Goal: Information Seeking & Learning: Learn about a topic

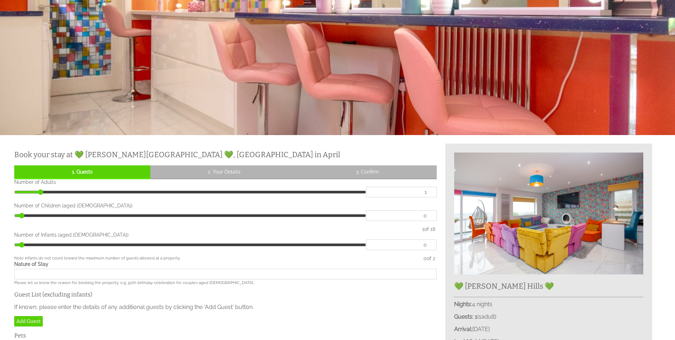
scroll to position [121, 0]
click at [42, 193] on input "range" at bounding box center [190, 192] width 352 height 11
click at [43, 192] on input "range" at bounding box center [190, 192] width 352 height 11
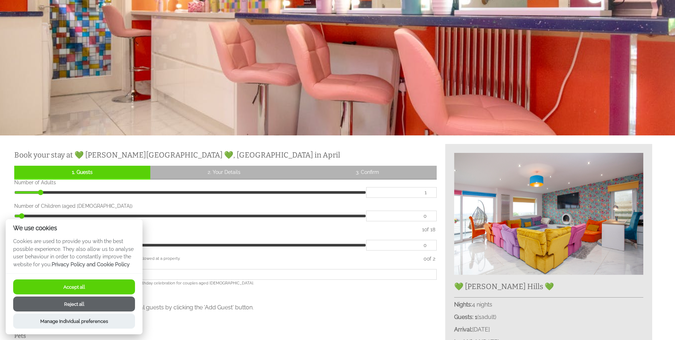
drag, startPoint x: 42, startPoint y: 193, endPoint x: 362, endPoint y: 188, distance: 319.6
click at [362, 188] on input "range" at bounding box center [190, 192] width 352 height 11
click at [84, 304] on button "Reject all" at bounding box center [74, 303] width 122 height 15
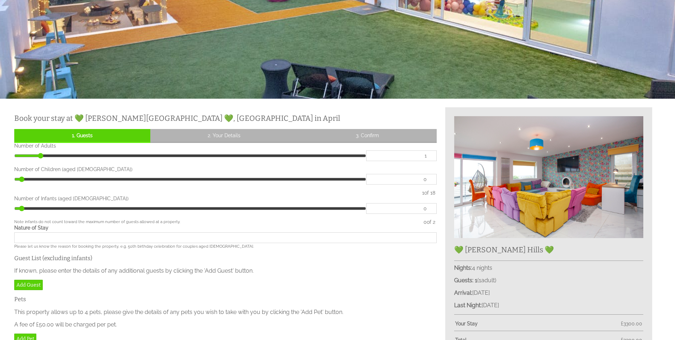
scroll to position [157, 0]
type input "9"
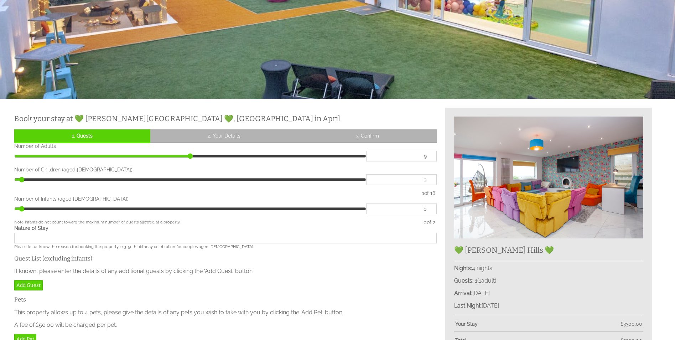
click at [186, 156] on input "range" at bounding box center [190, 156] width 352 height 11
type input "13"
type input "14"
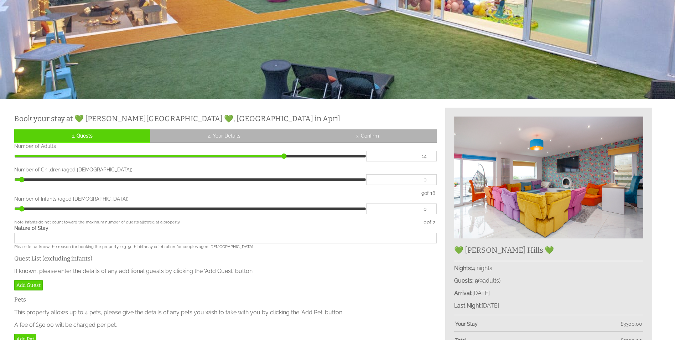
click at [275, 156] on input "range" at bounding box center [190, 156] width 352 height 11
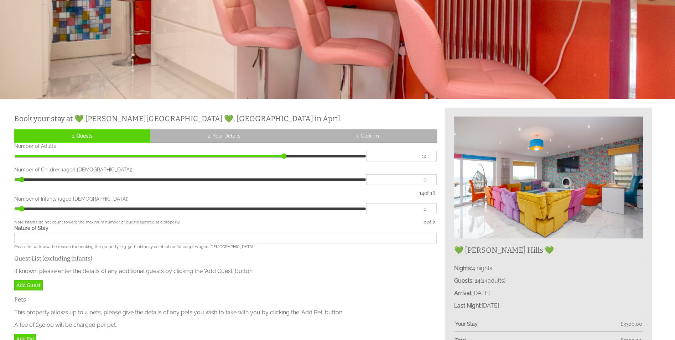
type input "12"
click at [250, 156] on input "range" at bounding box center [190, 156] width 352 height 11
type input "6"
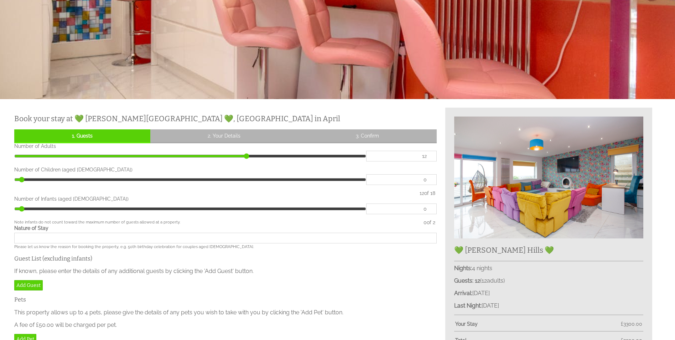
type input "6"
click at [239, 181] on input "range" at bounding box center [190, 179] width 352 height 11
drag, startPoint x: 254, startPoint y: 176, endPoint x: 245, endPoint y: 179, distance: 9.2
click at [253, 176] on input "range" at bounding box center [190, 179] width 352 height 11
click at [245, 179] on input "range" at bounding box center [190, 179] width 352 height 11
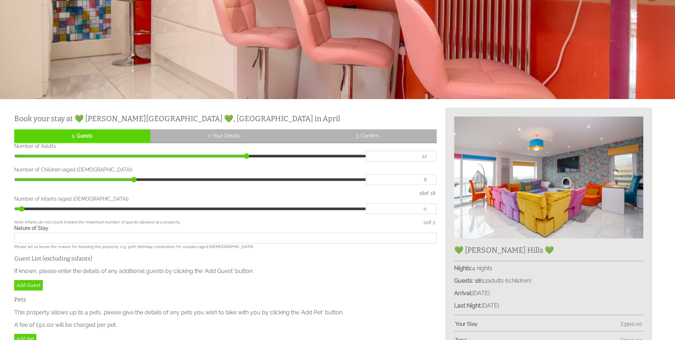
click at [246, 179] on input "range" at bounding box center [190, 179] width 352 height 11
type input "6"
click at [242, 179] on input "range" at bounding box center [190, 179] width 352 height 11
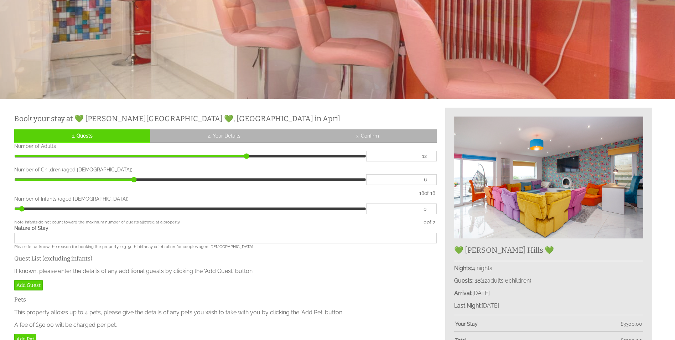
type input "11"
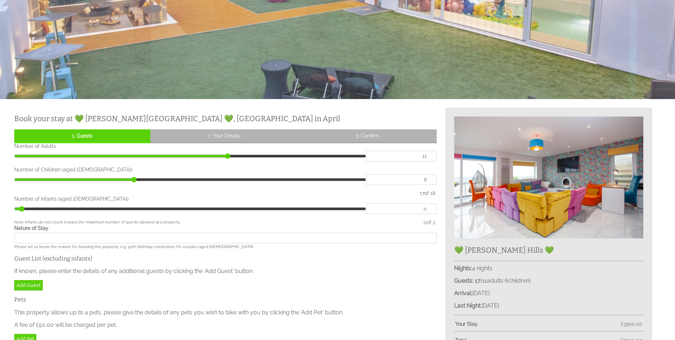
type input "11"
click at [237, 157] on input "range" at bounding box center [190, 156] width 352 height 11
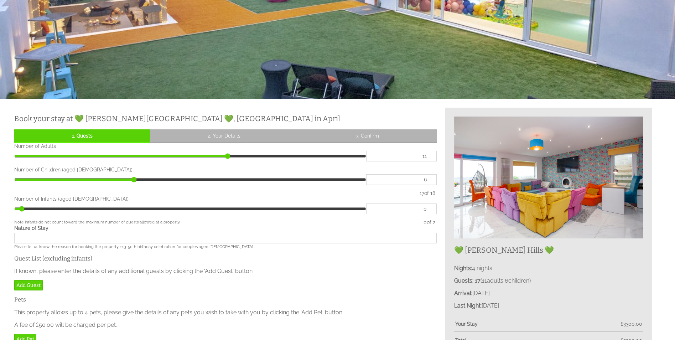
type input "7"
click at [168, 178] on input "range" at bounding box center [190, 179] width 352 height 11
type input "7"
click at [182, 180] on input "range" at bounding box center [190, 179] width 352 height 11
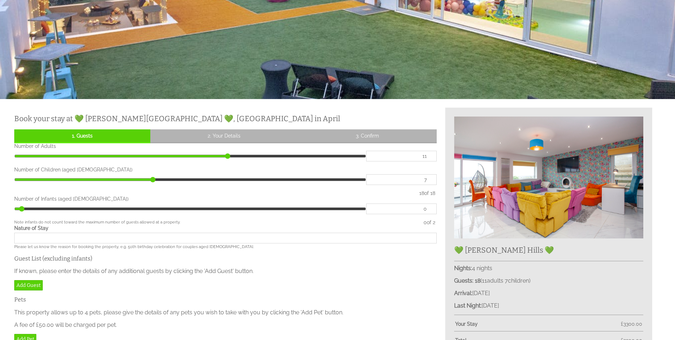
type input "10"
click at [214, 153] on input "range" at bounding box center [190, 156] width 352 height 11
type input "8"
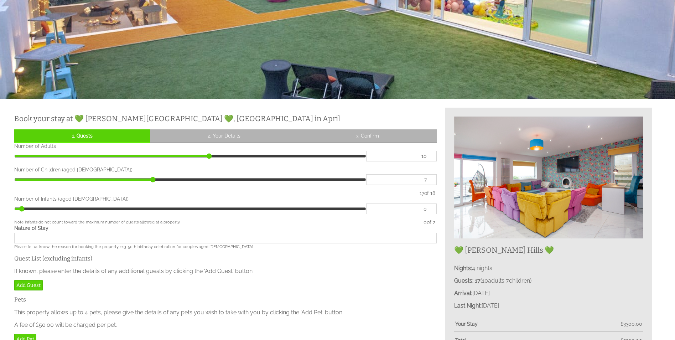
type input "8"
click at [165, 181] on input "range" at bounding box center [190, 179] width 352 height 11
type input "8"
click at [187, 180] on input "range" at bounding box center [190, 179] width 352 height 11
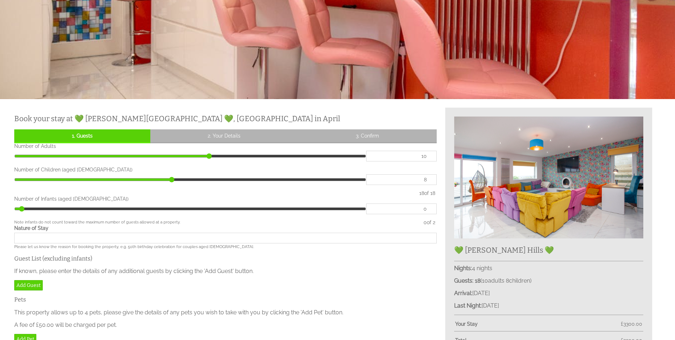
type input "1"
click at [47, 209] on input "range" at bounding box center [190, 208] width 352 height 11
type input "0"
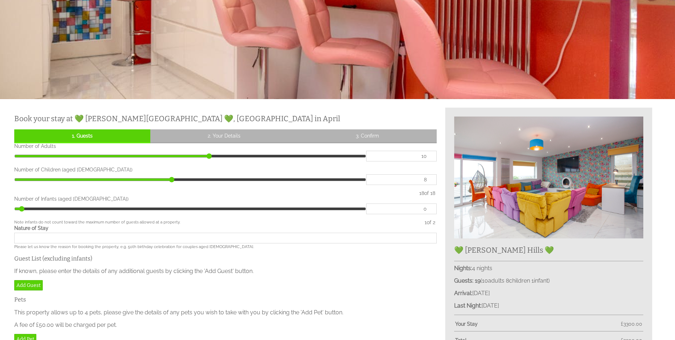
type input "0"
click at [16, 210] on input "range" at bounding box center [190, 208] width 352 height 11
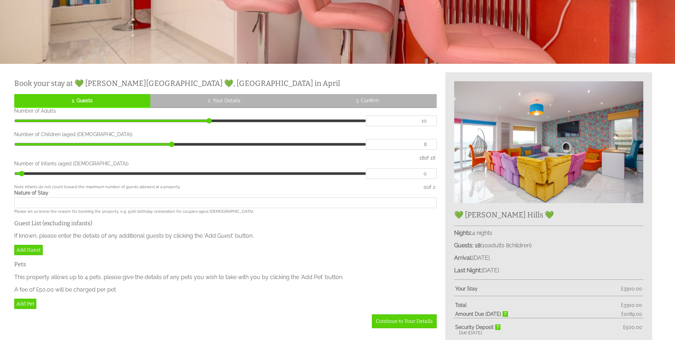
scroll to position [193, 0]
click at [63, 203] on input "Nature of Stay" at bounding box center [225, 202] width 423 height 11
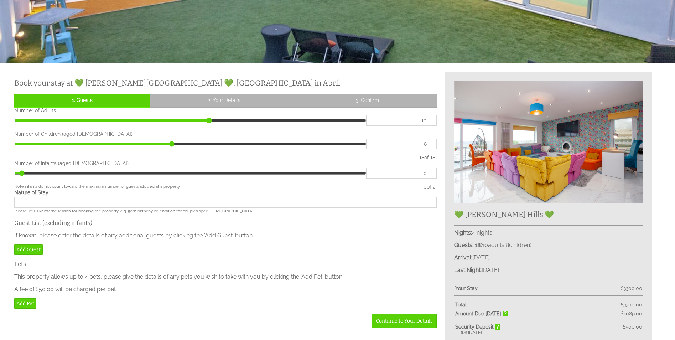
click at [42, 196] on div "Nature of Stay Please let us know the reason for booking the property, e.g. 50t…" at bounding box center [225, 202] width 423 height 24
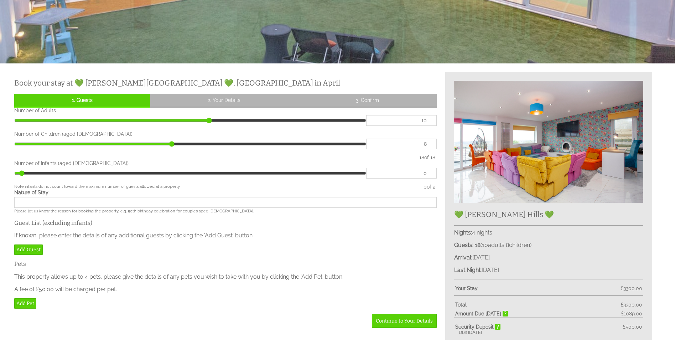
click at [43, 197] on input "Nature of Stay" at bounding box center [225, 202] width 423 height 11
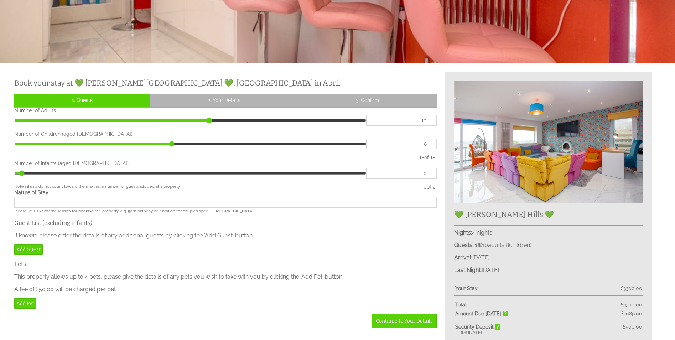
click at [43, 199] on input "Nature of Stay" at bounding box center [225, 202] width 423 height 11
click at [43, 200] on input "Nature of Stay" at bounding box center [225, 202] width 423 height 11
click at [44, 201] on input "Nature of Stay" at bounding box center [225, 202] width 423 height 11
drag, startPoint x: 44, startPoint y: 201, endPoint x: 56, endPoint y: 199, distance: 12.2
click at [45, 201] on input "Nature of Stay" at bounding box center [225, 202] width 423 height 11
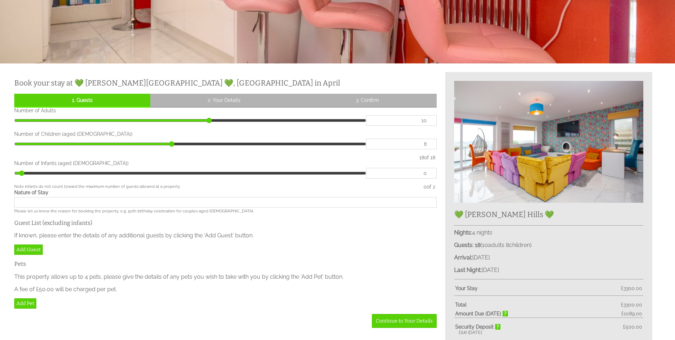
scroll to position [325, 0]
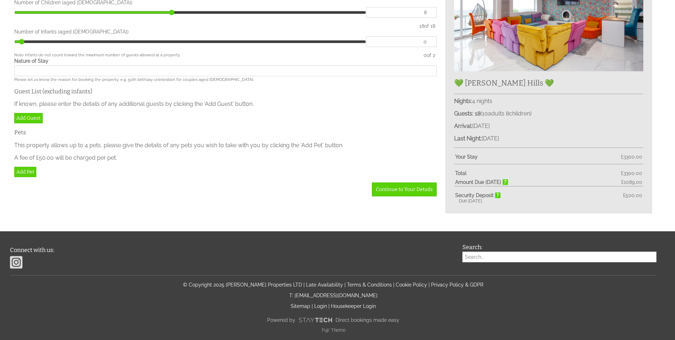
click at [400, 187] on link "Continue to Your Details" at bounding box center [404, 189] width 65 height 14
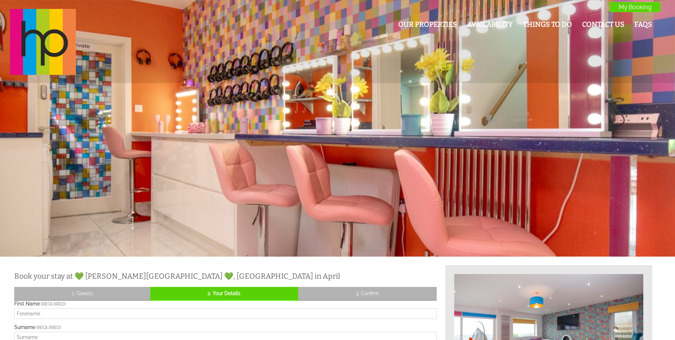
drag, startPoint x: 533, startPoint y: 131, endPoint x: 551, endPoint y: 131, distance: 18.2
click at [533, 131] on div at bounding box center [337, 128] width 675 height 257
click at [621, 131] on div at bounding box center [337, 128] width 675 height 257
click at [623, 121] on div at bounding box center [337, 128] width 675 height 257
click at [35, 45] on img at bounding box center [43, 42] width 66 height 66
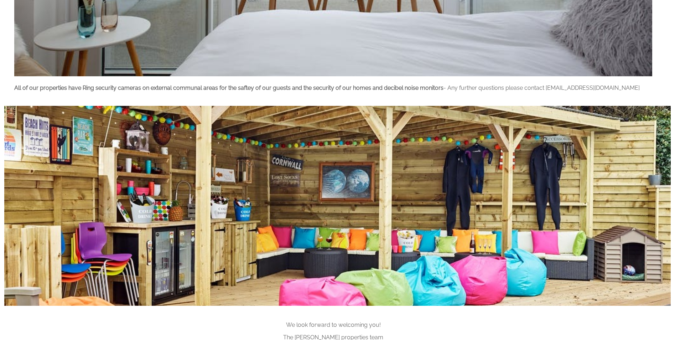
scroll to position [857, 0]
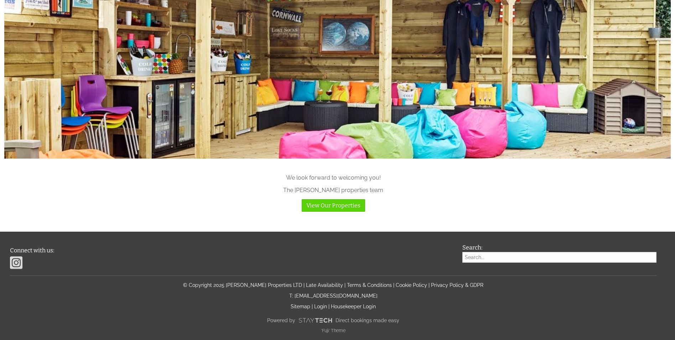
click at [338, 205] on link "View Our Properties" at bounding box center [333, 205] width 63 height 12
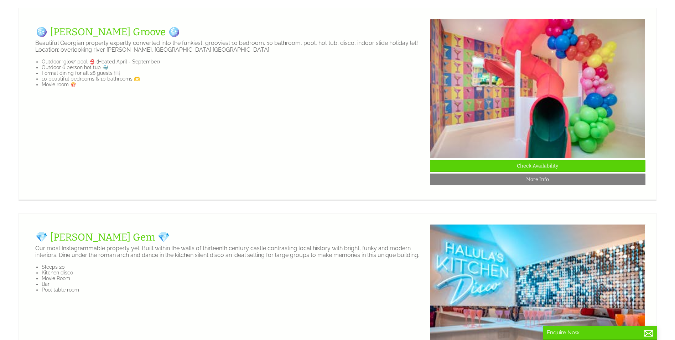
scroll to position [1071, 0]
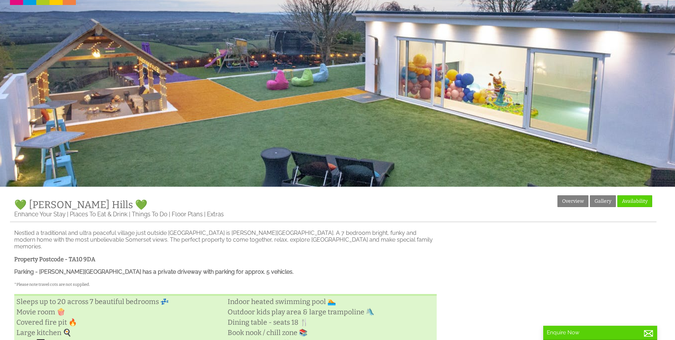
scroll to position [70, 0]
click at [598, 201] on link "Gallery" at bounding box center [603, 201] width 26 height 12
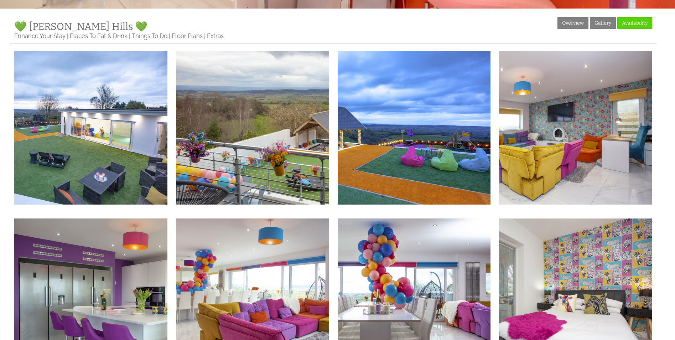
scroll to position [249, 0]
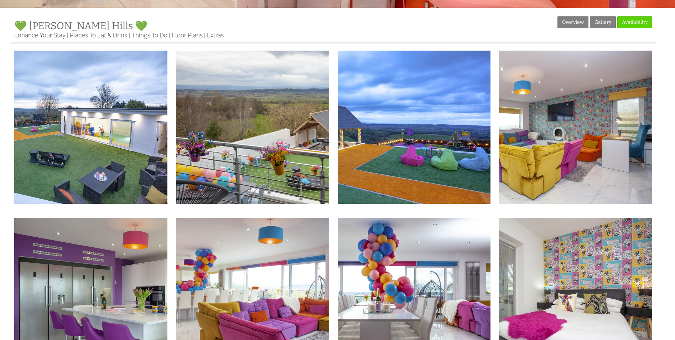
click at [103, 139] on img at bounding box center [90, 127] width 153 height 153
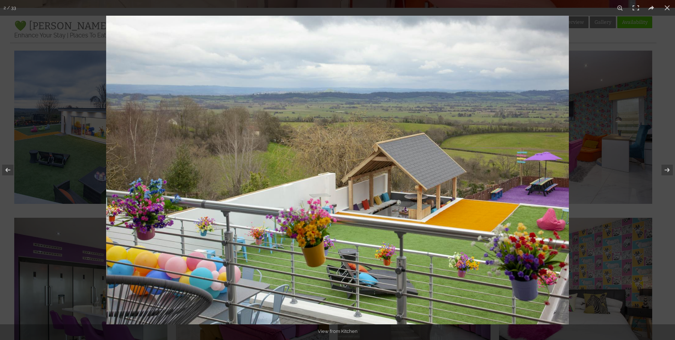
click at [672, 11] on button at bounding box center [668, 8] width 16 height 16
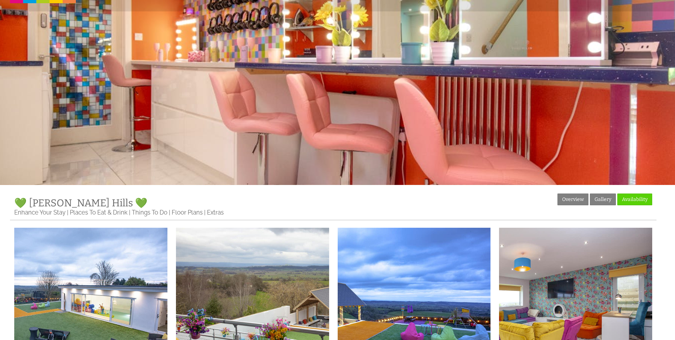
scroll to position [0, 0]
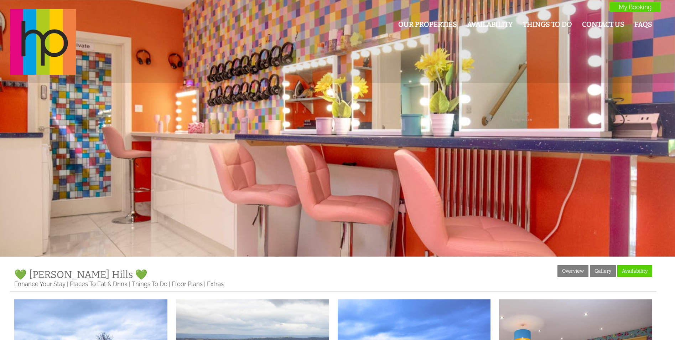
click at [431, 21] on link "Our Properties" at bounding box center [427, 24] width 59 height 8
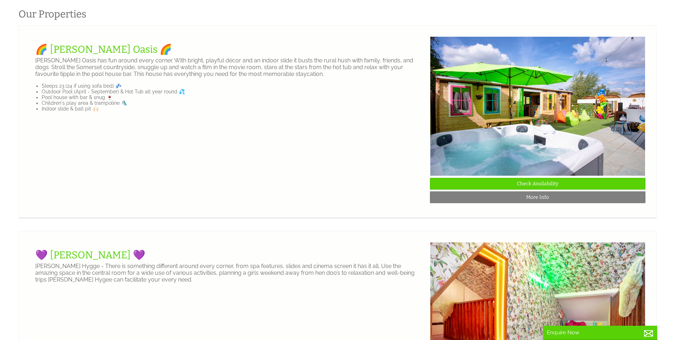
scroll to position [291, 0]
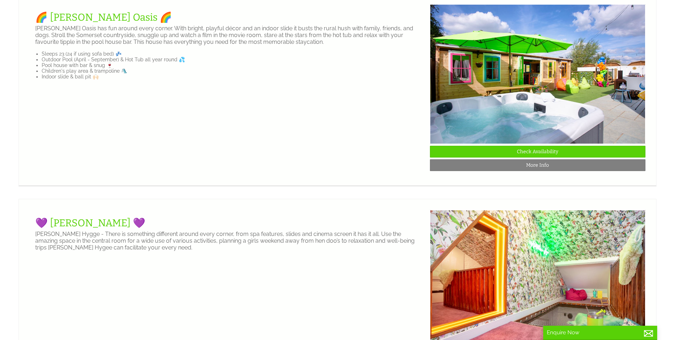
click at [557, 76] on img at bounding box center [538, 73] width 216 height 139
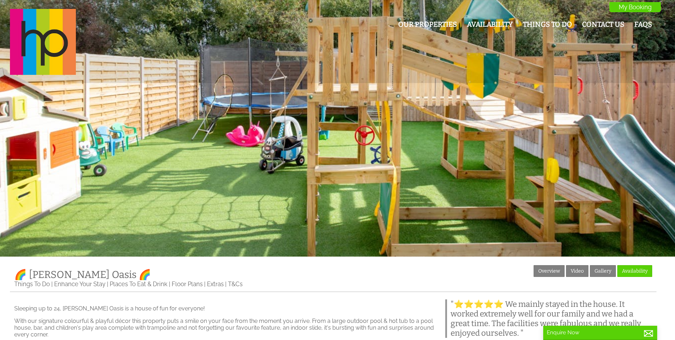
click at [604, 268] on link "Gallery" at bounding box center [603, 271] width 26 height 12
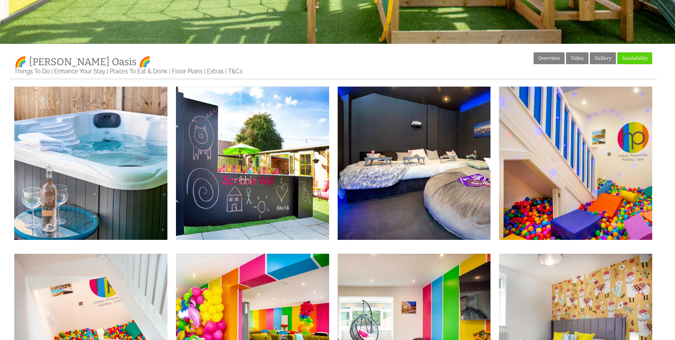
scroll to position [213, 0]
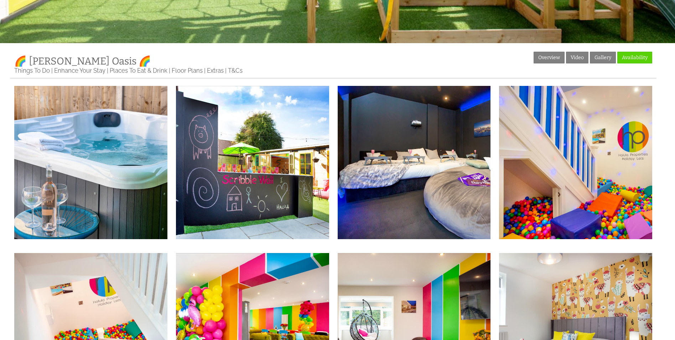
click at [48, 159] on img at bounding box center [90, 162] width 153 height 153
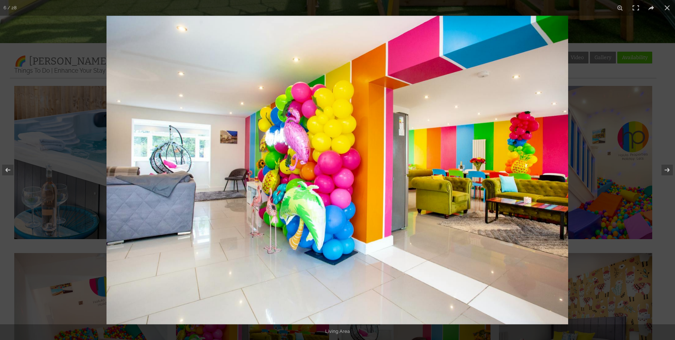
click at [665, 9] on button at bounding box center [668, 8] width 16 height 16
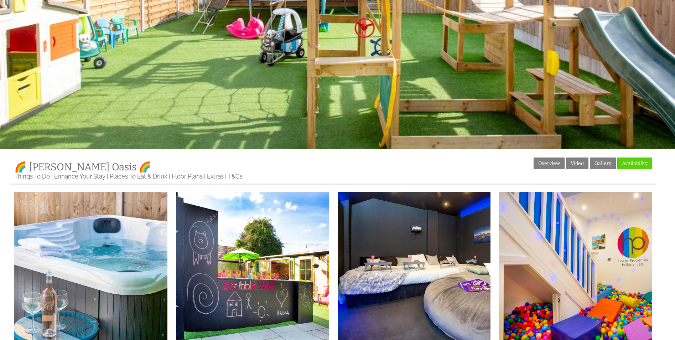
scroll to position [0, 0]
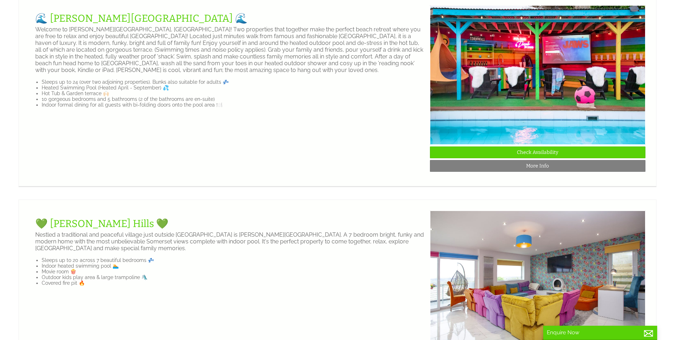
scroll to position [864, 0]
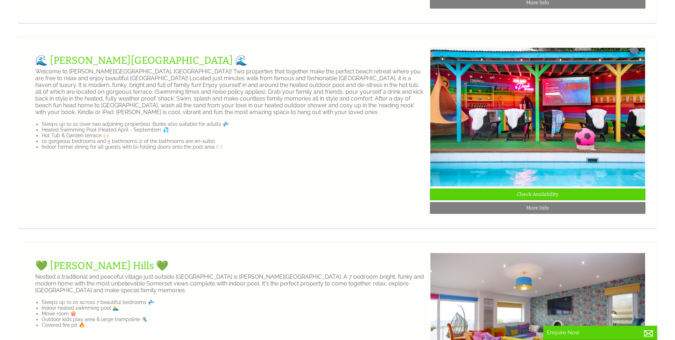
click at [533, 117] on img at bounding box center [538, 116] width 216 height 139
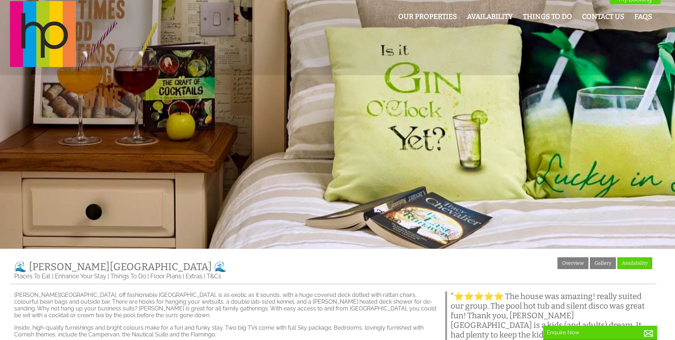
scroll to position [6, 0]
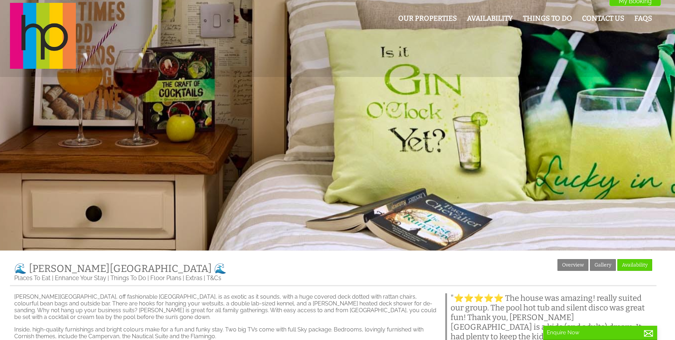
click at [601, 267] on link "Gallery" at bounding box center [603, 265] width 26 height 12
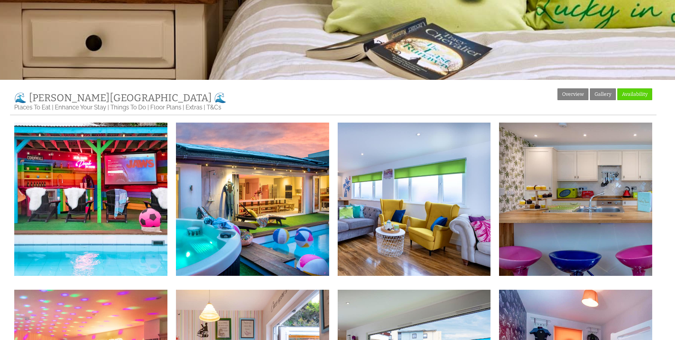
scroll to position [178, 0]
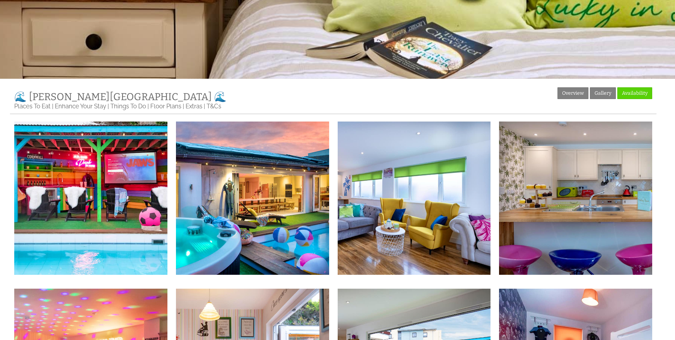
click at [92, 198] on img at bounding box center [90, 197] width 153 height 153
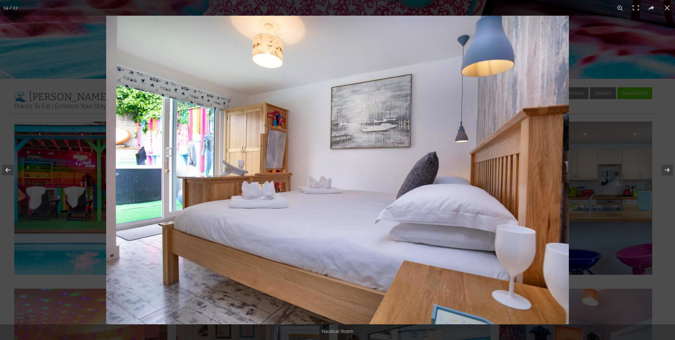
click at [665, 5] on button at bounding box center [668, 8] width 16 height 16
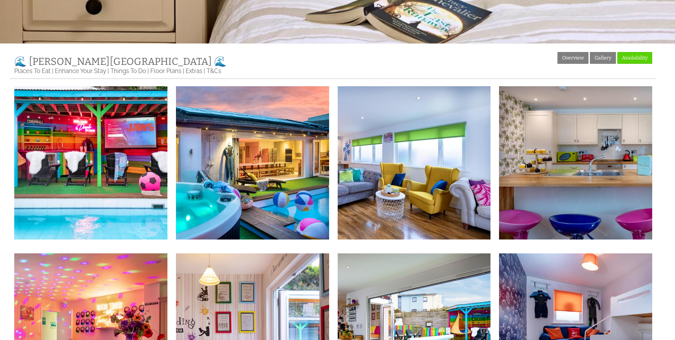
scroll to position [0, 0]
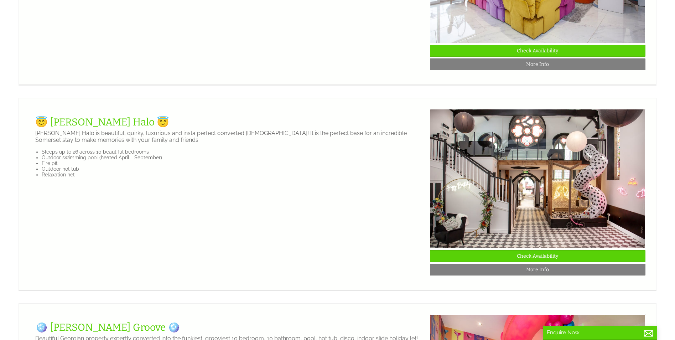
scroll to position [1250, 0]
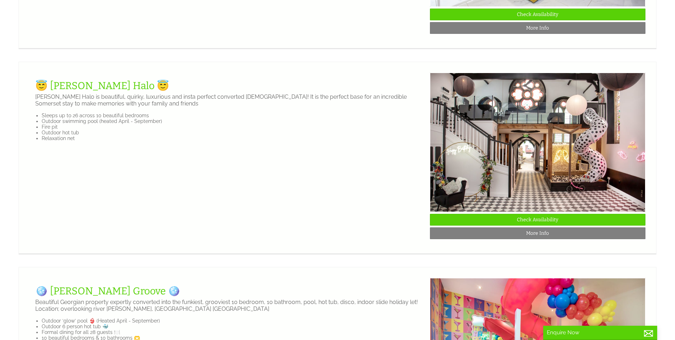
click at [530, 184] on img at bounding box center [538, 142] width 216 height 139
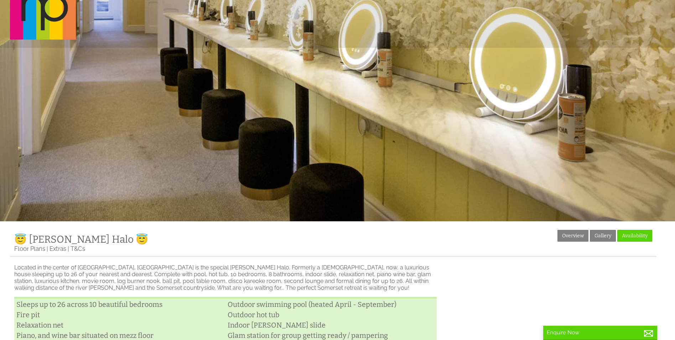
scroll to position [36, 0]
click at [604, 236] on link "Gallery" at bounding box center [603, 235] width 26 height 12
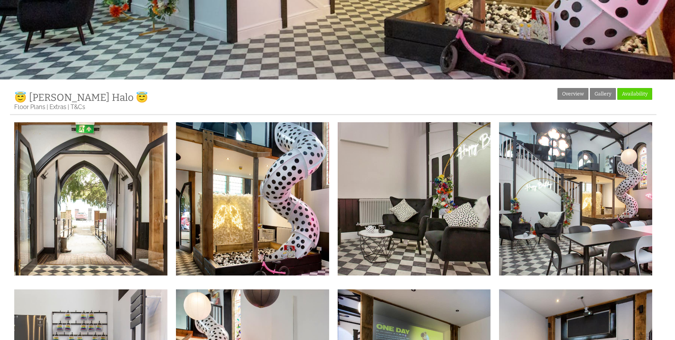
scroll to position [178, 0]
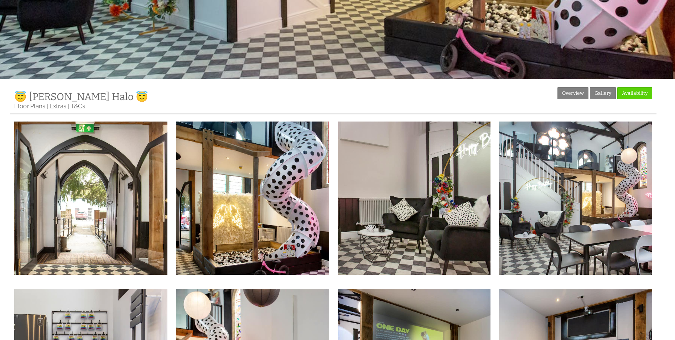
click at [105, 192] on img at bounding box center [90, 197] width 153 height 153
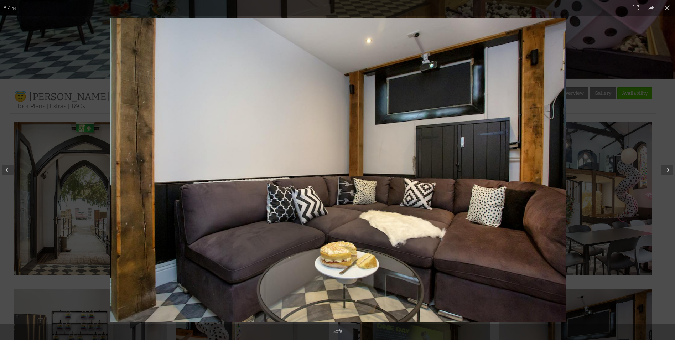
click at [666, 7] on button at bounding box center [668, 8] width 16 height 16
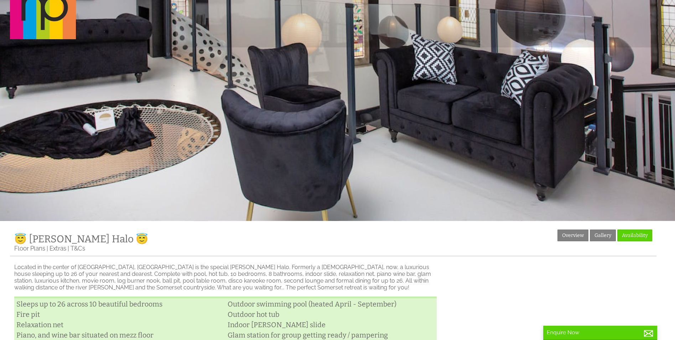
scroll to position [36, 0]
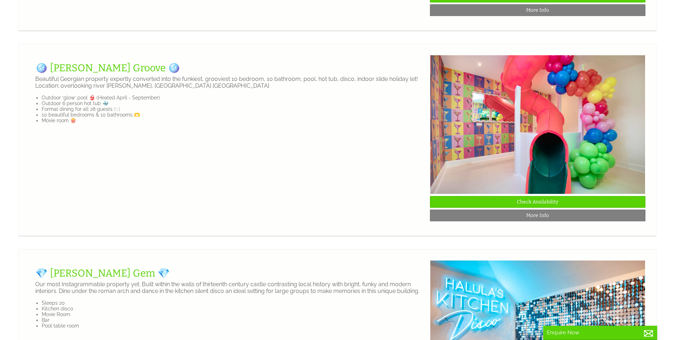
scroll to position [1472, 0]
click at [92, 74] on link "🪩 Halula Groove 🪩" at bounding box center [107, 68] width 145 height 12
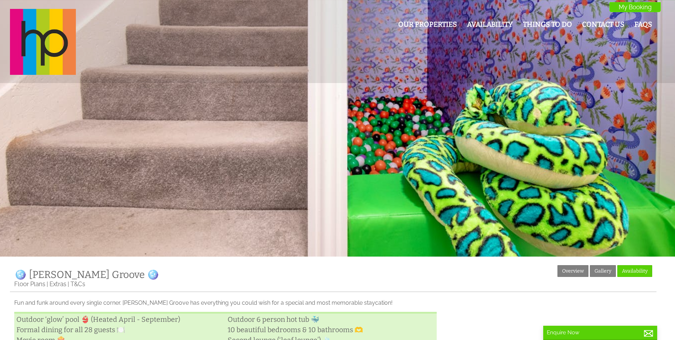
click at [600, 270] on link "Gallery" at bounding box center [603, 271] width 26 height 12
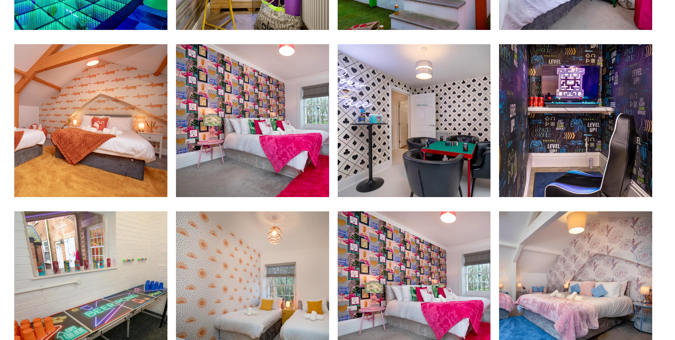
scroll to position [1090, 0]
